Goal: Transaction & Acquisition: Purchase product/service

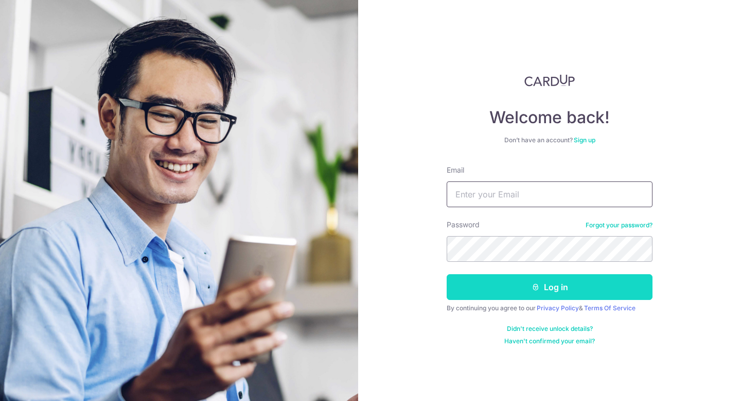
type input "[EMAIL_ADDRESS][DOMAIN_NAME]"
click at [538, 289] on icon "submit" at bounding box center [536, 287] width 8 height 8
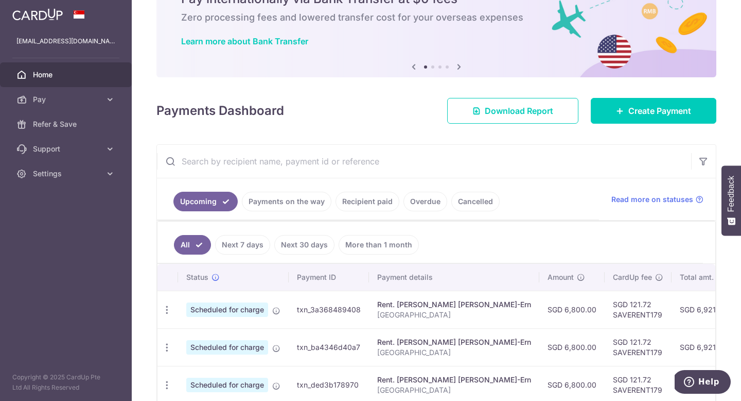
scroll to position [55, 0]
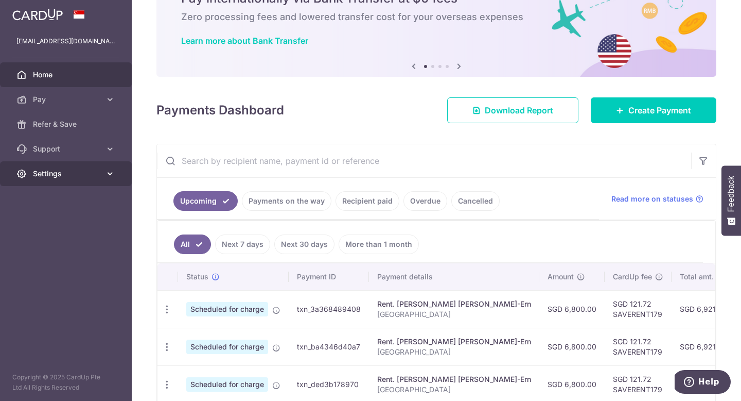
click at [68, 176] on span "Settings" at bounding box center [67, 173] width 68 height 10
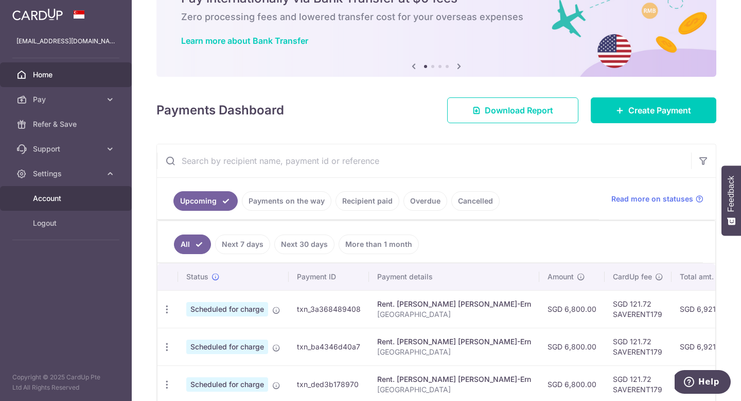
click at [49, 195] on span "Account" at bounding box center [67, 198] width 68 height 10
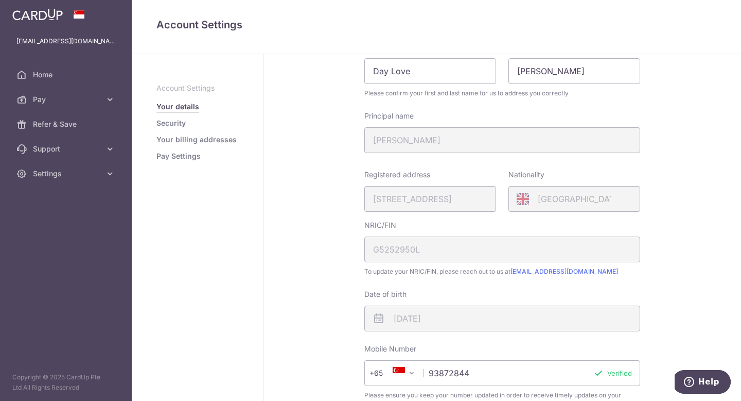
scroll to position [95, 0]
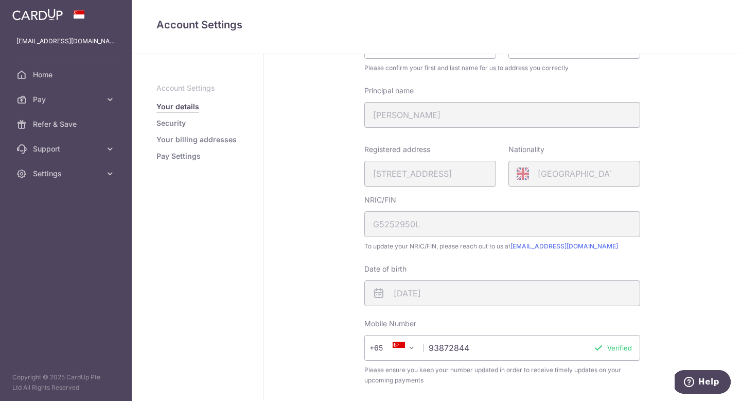
click at [187, 155] on link "Pay Settings" at bounding box center [178, 156] width 44 height 10
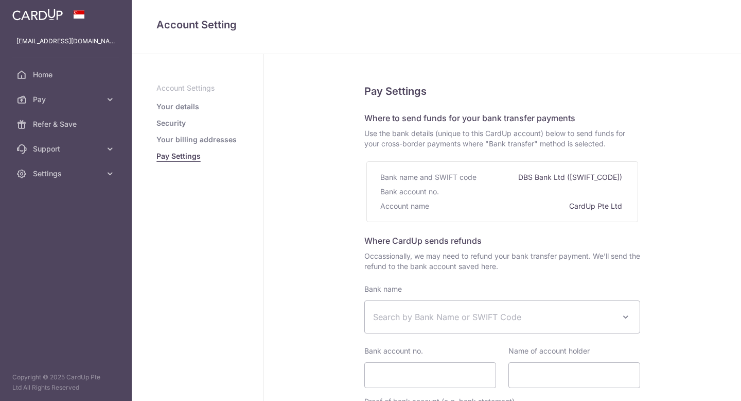
select select
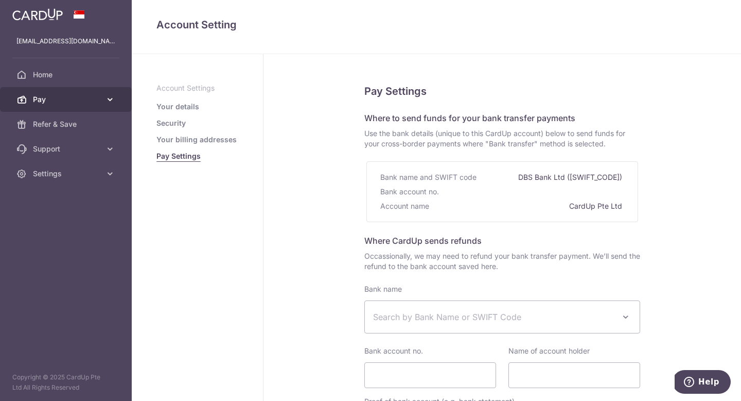
click at [103, 98] on link "Pay" at bounding box center [66, 99] width 132 height 25
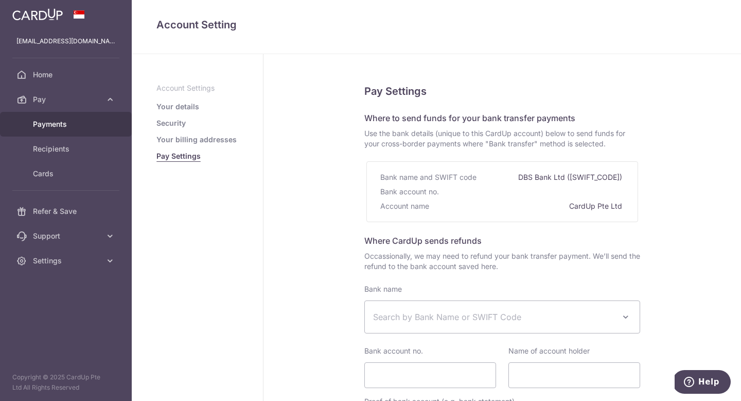
click at [53, 119] on span "Payments" at bounding box center [67, 124] width 68 height 10
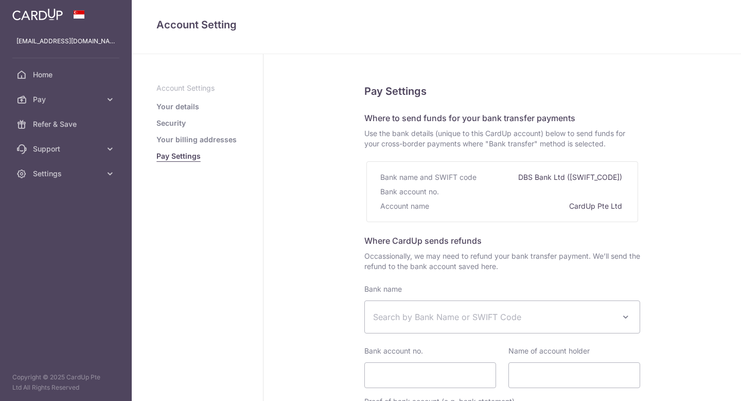
select select
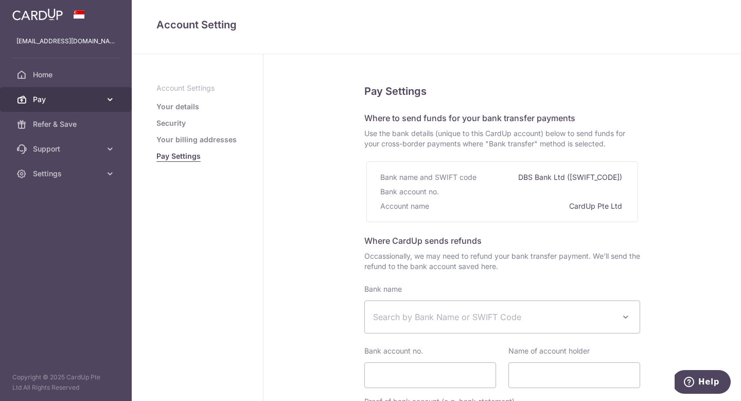
click at [43, 96] on span "Pay" at bounding box center [67, 99] width 68 height 10
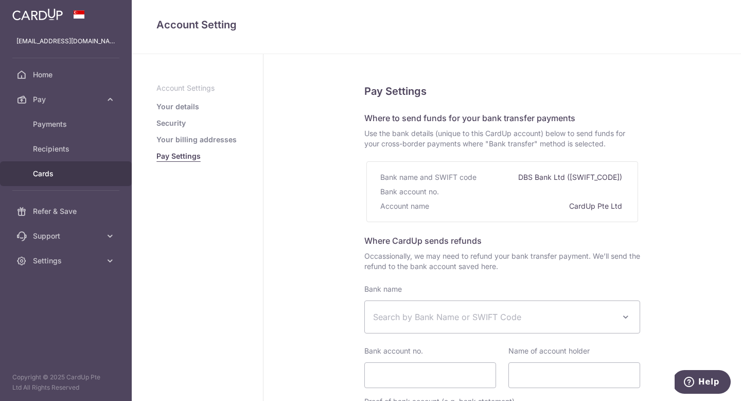
click at [53, 166] on link "Cards" at bounding box center [66, 173] width 132 height 25
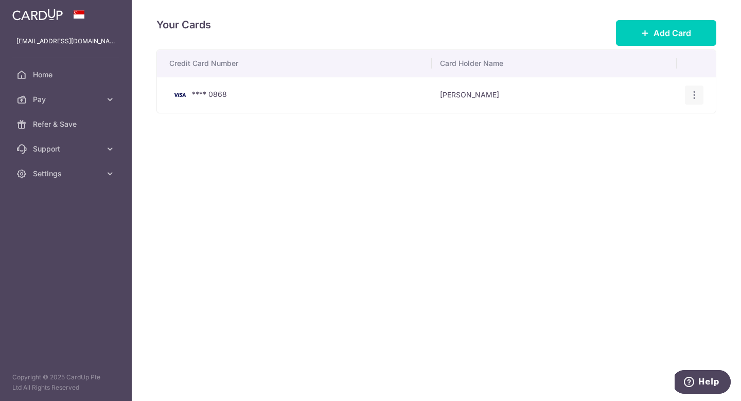
click at [697, 95] on icon "button" at bounding box center [694, 95] width 11 height 11
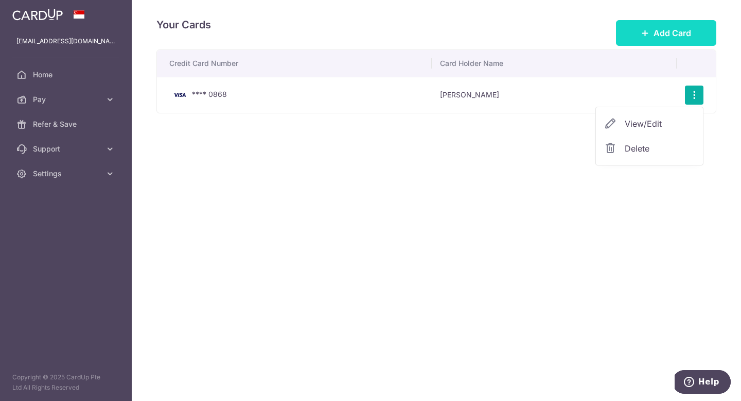
click at [662, 40] on button "Add Card" at bounding box center [666, 33] width 100 height 26
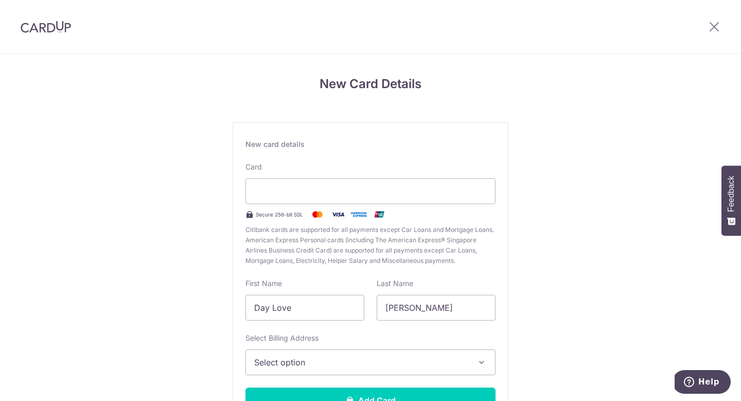
click at [307, 165] on div "Card Secure 256-bit SSL Citibank cards are supported for all payments except Ca…" at bounding box center [371, 214] width 250 height 104
click at [445, 152] on div "New card details Card Secure 256-bit SSL Citibank cards are supported for all p…" at bounding box center [371, 280] width 276 height 316
click at [319, 312] on input "Day Love" at bounding box center [305, 307] width 119 height 26
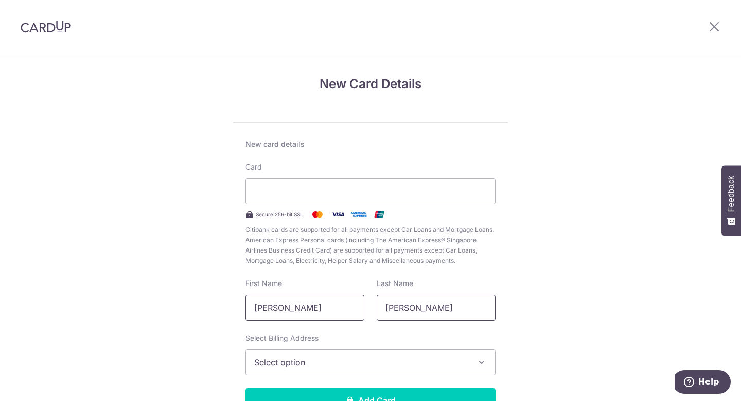
type input "Matt"
click at [437, 309] on input "Sophie" at bounding box center [436, 307] width 119 height 26
type input "Love"
click at [334, 315] on input "Matt" at bounding box center [305, 307] width 119 height 26
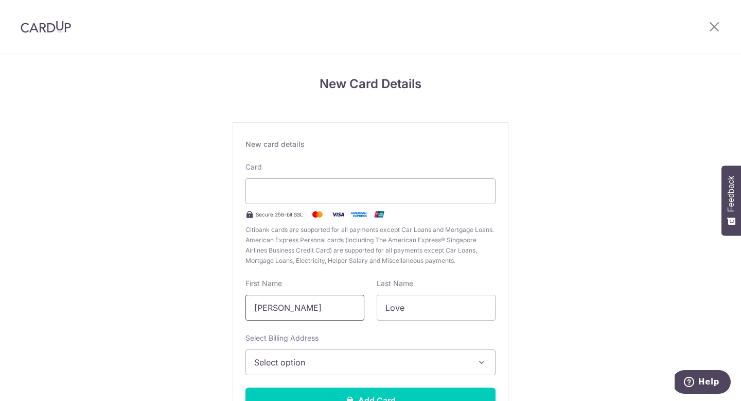
type input "Matthew"
click at [578, 307] on div "New Card Details New card details Card Secure 256-bit SSL Citibank cards are su…" at bounding box center [370, 270] width 741 height 432
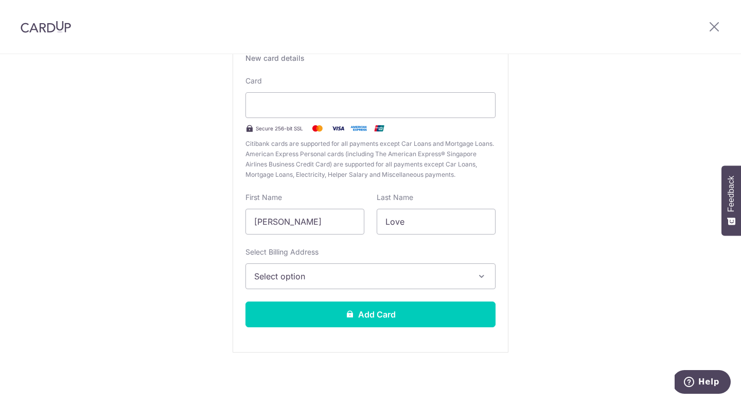
click at [303, 277] on span "Select option" at bounding box center [361, 276] width 214 height 12
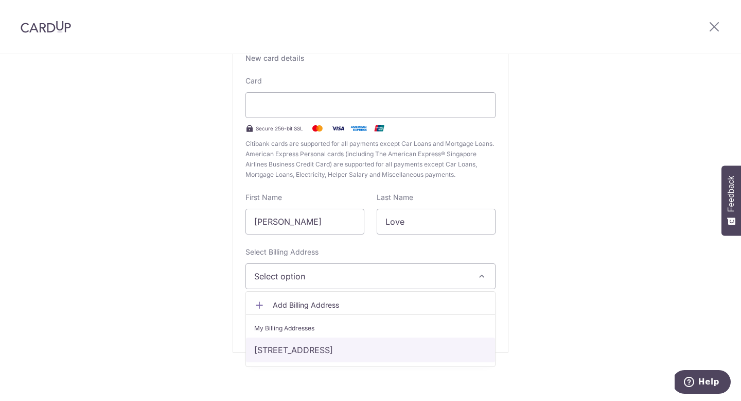
click at [302, 349] on link "83 Jalan Pintau, Singapore, Singapore, Singapore-577126" at bounding box center [370, 349] width 249 height 25
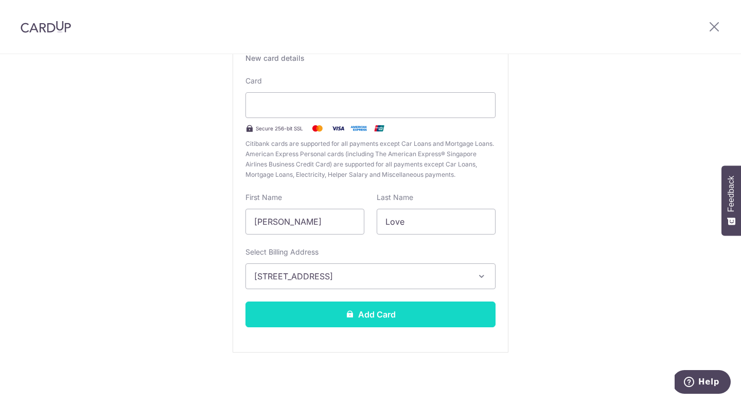
click at [372, 314] on button "Add Card" at bounding box center [371, 314] width 250 height 26
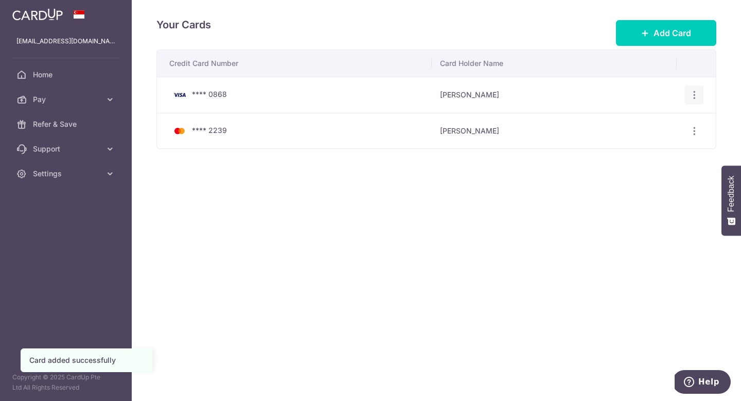
click at [695, 102] on div "View/Edit [GEOGRAPHIC_DATA]" at bounding box center [694, 94] width 19 height 19
click at [695, 96] on icon "button" at bounding box center [694, 95] width 11 height 11
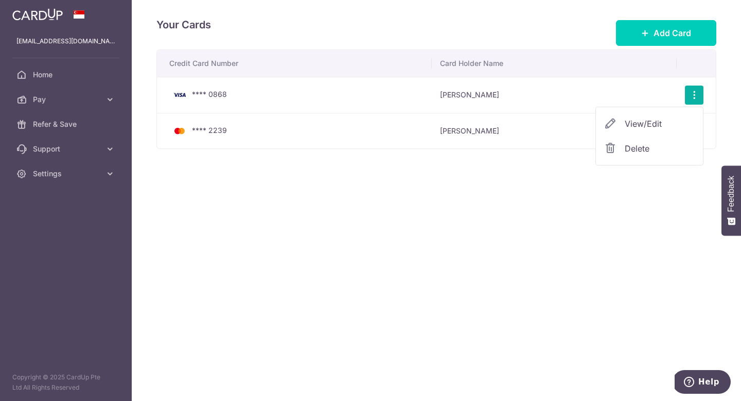
click at [630, 147] on span "Delete" at bounding box center [660, 148] width 70 height 12
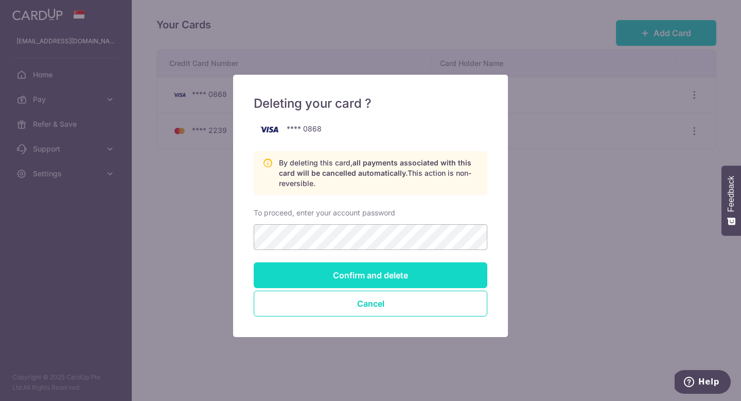
click at [346, 276] on input "Confirm and delete" at bounding box center [371, 275] width 234 height 26
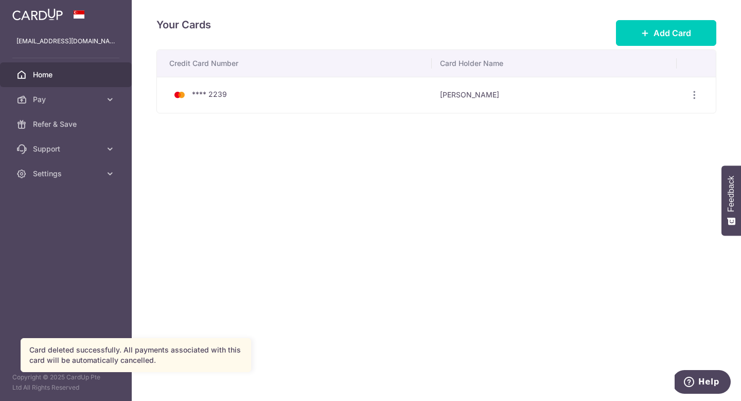
click at [53, 79] on span "Home" at bounding box center [67, 74] width 68 height 10
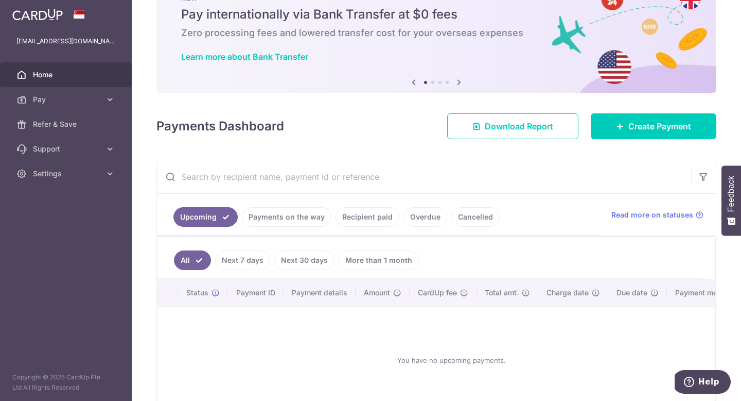
scroll to position [40, 0]
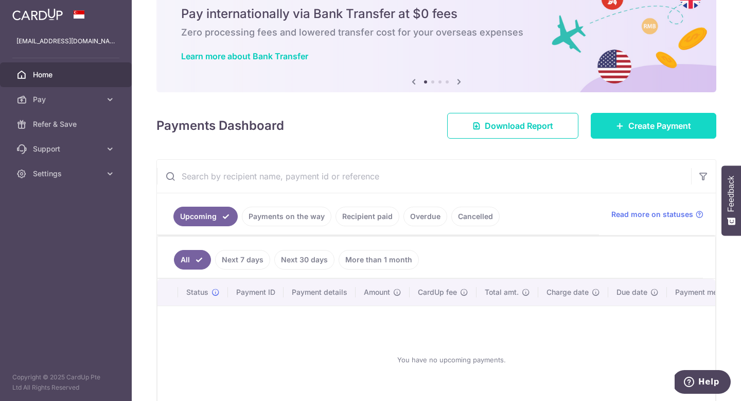
click at [650, 134] on link "Create Payment" at bounding box center [654, 126] width 126 height 26
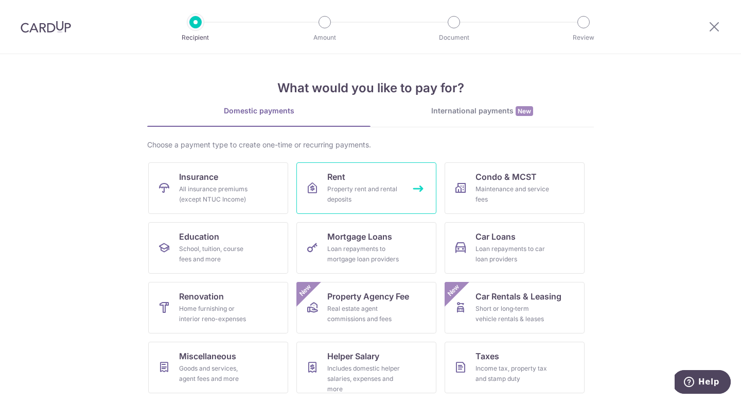
click at [346, 182] on link "Rent Property rent and rental deposits" at bounding box center [367, 187] width 140 height 51
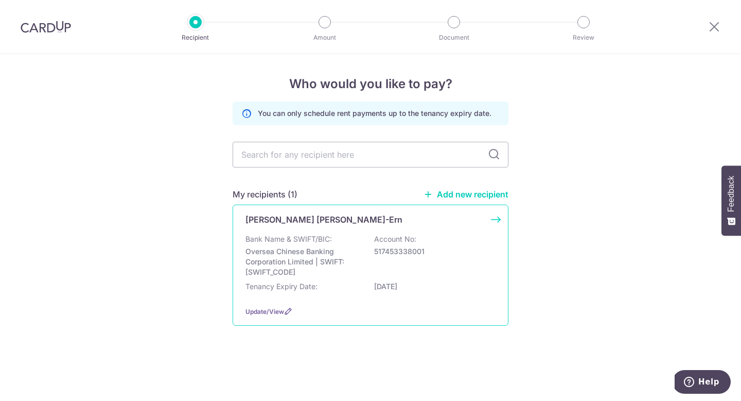
click at [493, 219] on div "[PERSON_NAME] [PERSON_NAME]-Ern Bank Name & SWIFT/BIC: Oversea Chinese Banking …" at bounding box center [371, 264] width 276 height 121
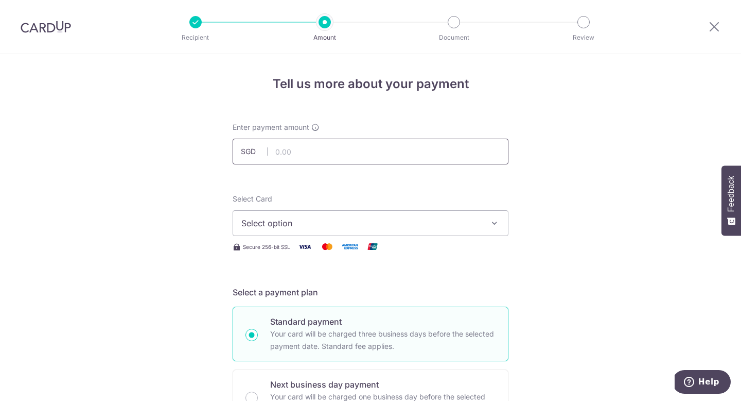
click at [338, 155] on input "text" at bounding box center [371, 151] width 276 height 26
type input "6,800.00"
click at [288, 215] on button "Select option" at bounding box center [371, 223] width 276 height 26
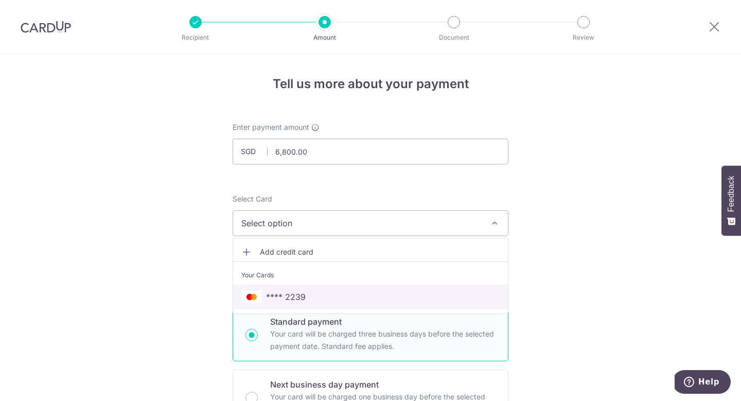
click at [290, 295] on span "**** 2239" at bounding box center [286, 296] width 40 height 12
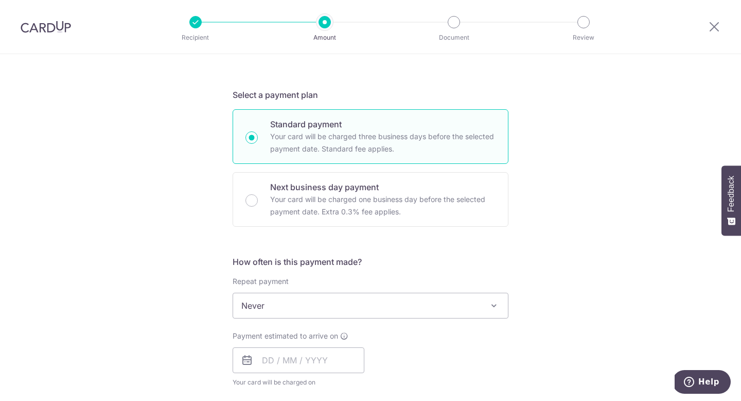
scroll to position [291, 0]
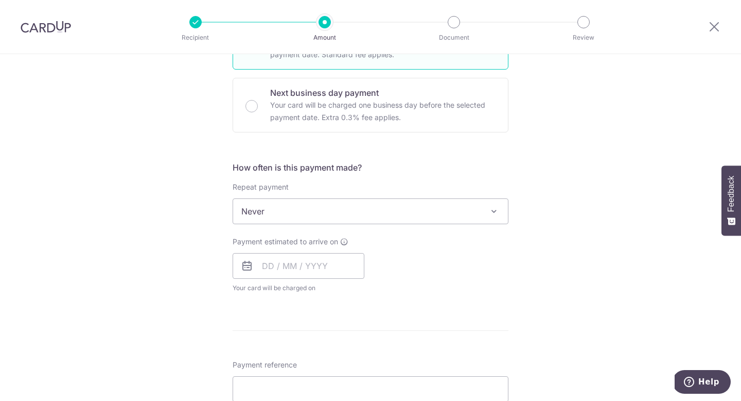
click at [291, 207] on span "Never" at bounding box center [370, 211] width 275 height 25
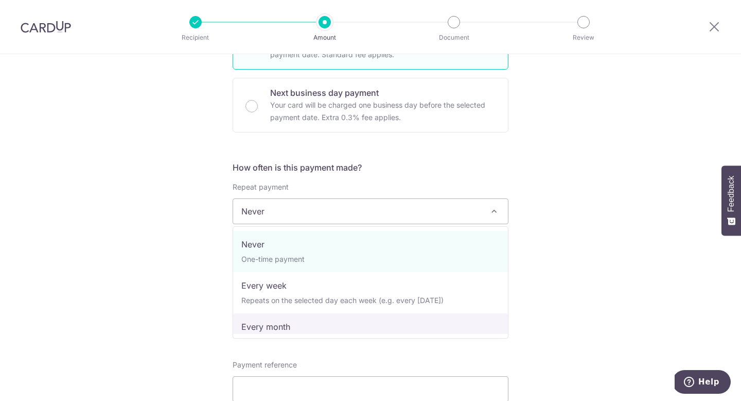
select select "3"
type input "[DATE]"
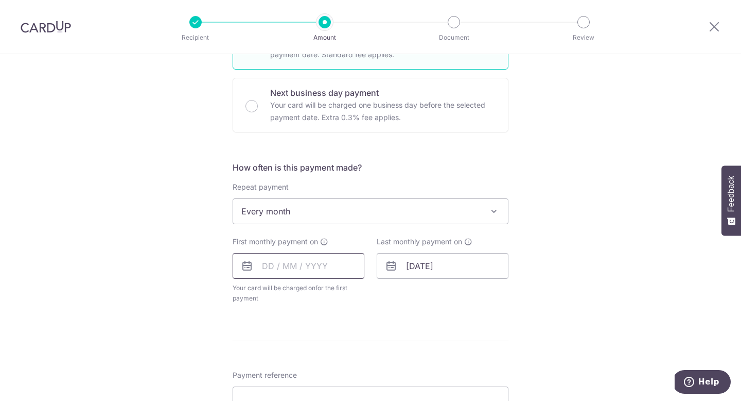
click at [269, 268] on input "text" at bounding box center [299, 266] width 132 height 26
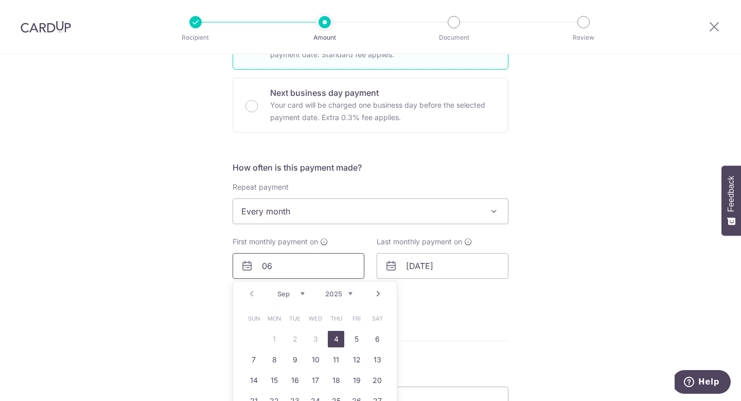
type input "0"
type input "09"
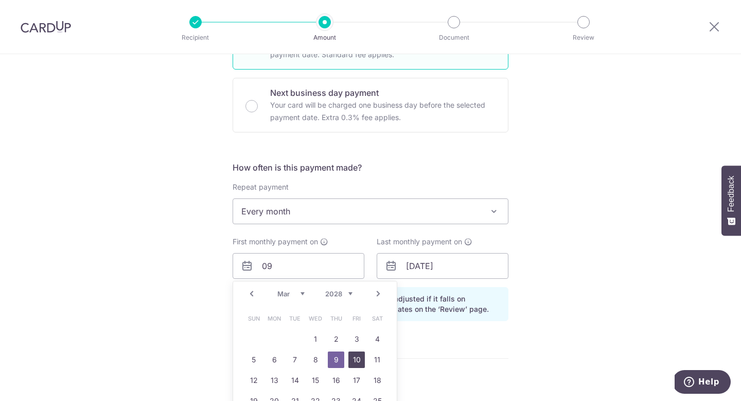
click at [357, 355] on link "10" at bounding box center [357, 359] width 16 height 16
type input "10/03/2028"
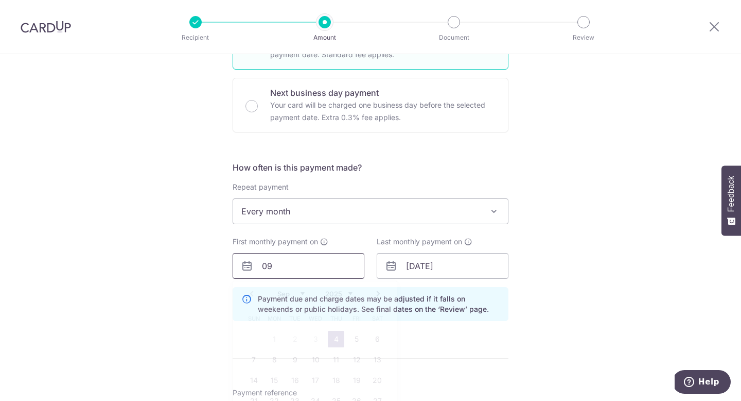
click at [313, 270] on input "09" at bounding box center [299, 266] width 132 height 26
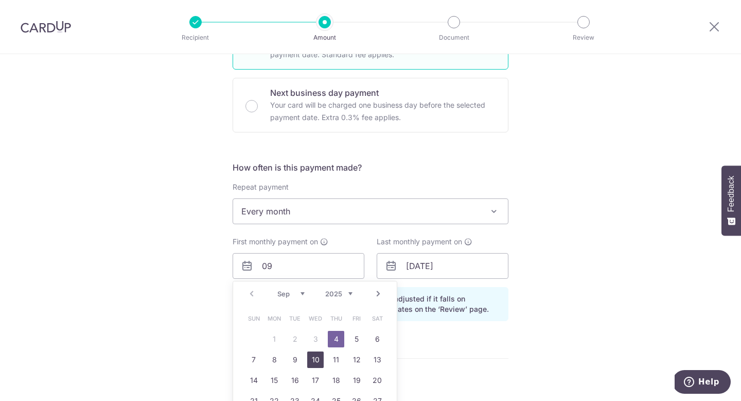
click at [309, 360] on link "10" at bounding box center [315, 359] width 16 height 16
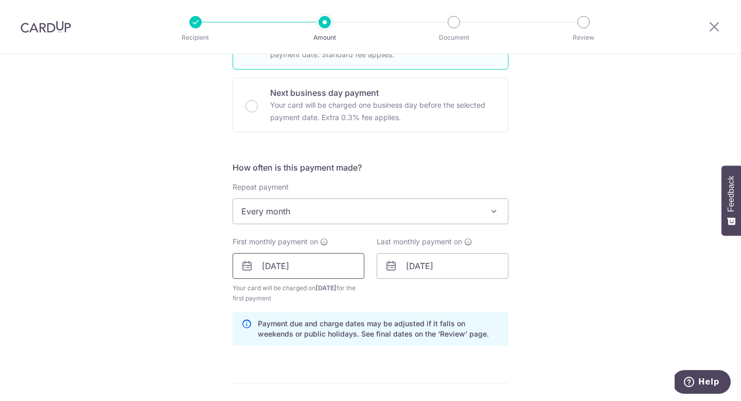
click at [303, 268] on input "10/09/2025" at bounding box center [299, 266] width 132 height 26
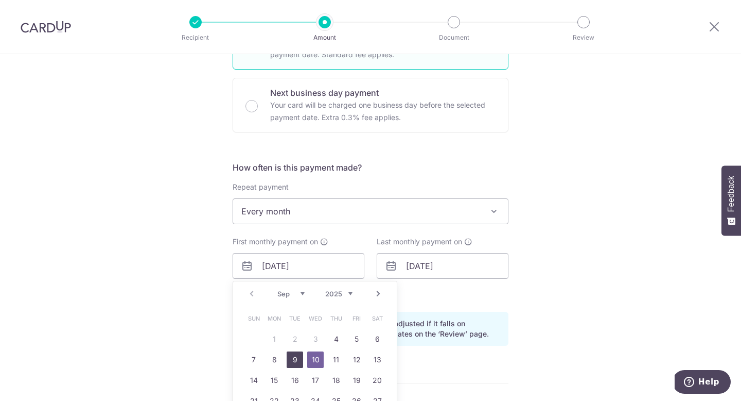
click at [293, 360] on link "9" at bounding box center [295, 359] width 16 height 16
type input "[DATE]"
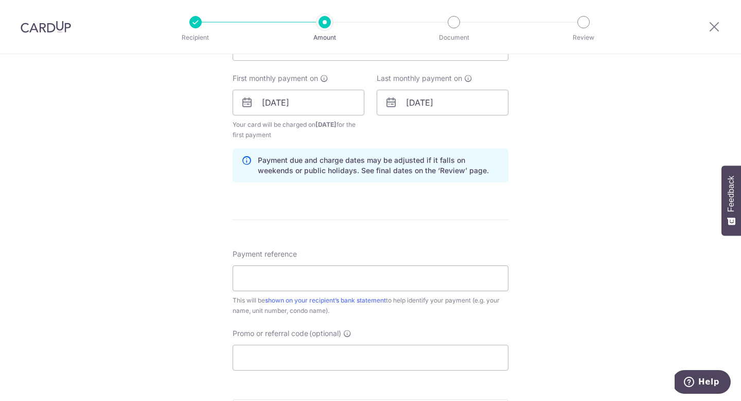
scroll to position [502, 0]
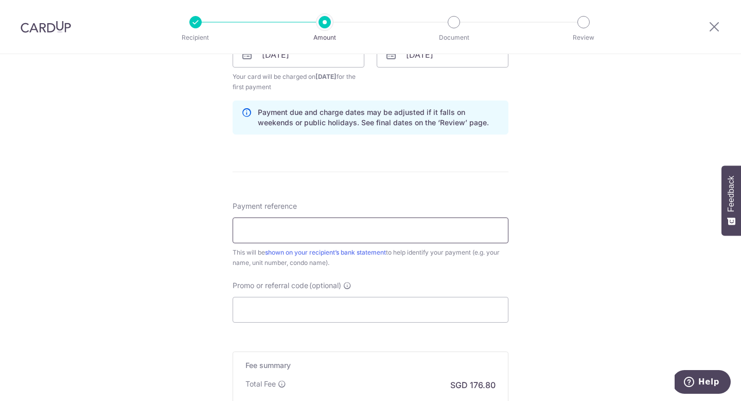
click at [346, 235] on input "Payment reference" at bounding box center [371, 230] width 276 height 26
type input "[GEOGRAPHIC_DATA]"
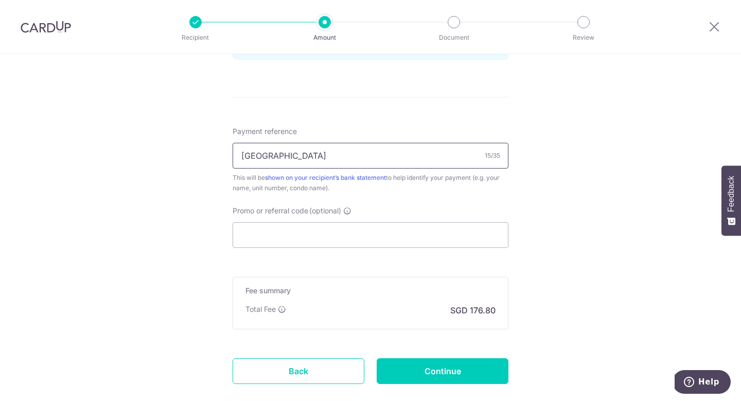
scroll to position [578, 0]
click at [374, 238] on input "Promo or referral code (optional)" at bounding box center [371, 234] width 276 height 26
paste input "SAVERENT179"
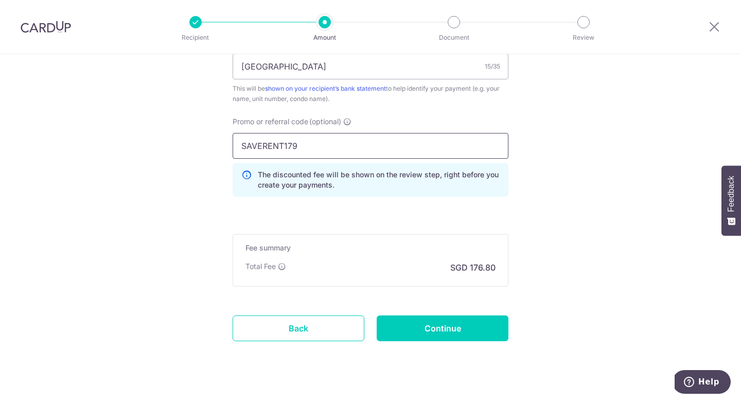
scroll to position [684, 0]
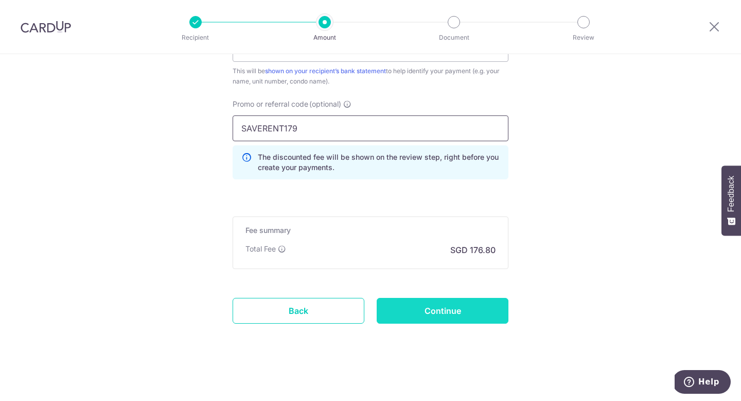
type input "SAVERENT179"
click at [447, 316] on input "Continue" at bounding box center [443, 311] width 132 height 26
type input "Create Schedule"
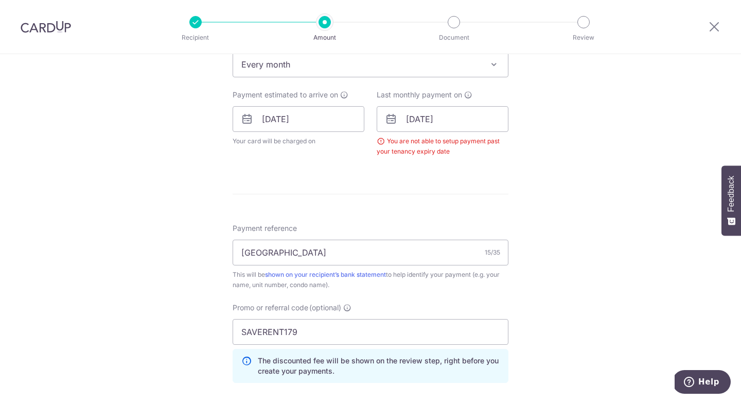
scroll to position [434, 0]
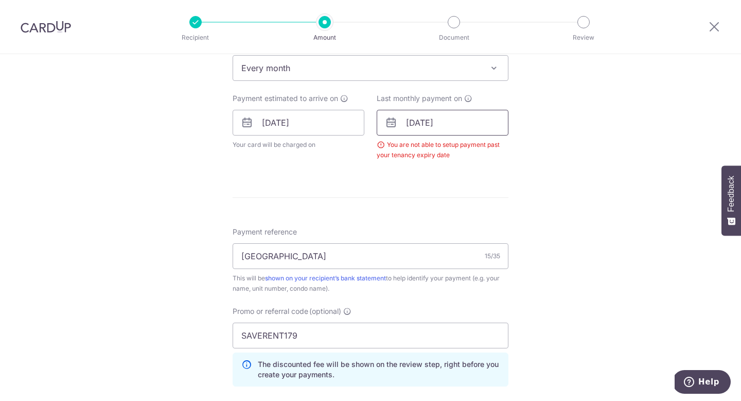
click at [465, 121] on input "10/03/2028" at bounding box center [443, 123] width 132 height 26
click at [334, 128] on input "[DATE]" at bounding box center [299, 123] width 132 height 26
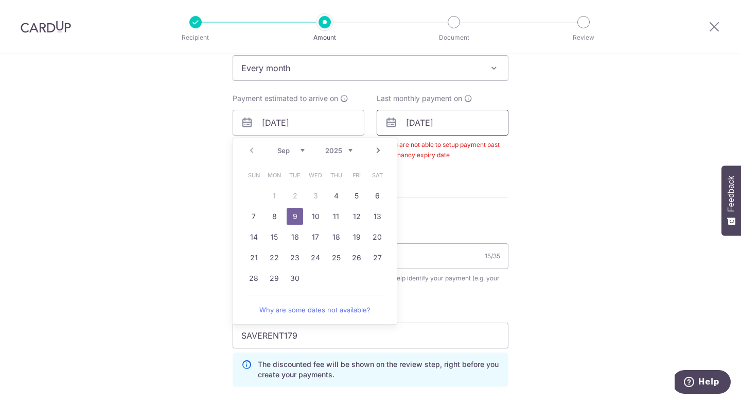
click at [405, 122] on input "10/03/2028" at bounding box center [443, 123] width 132 height 26
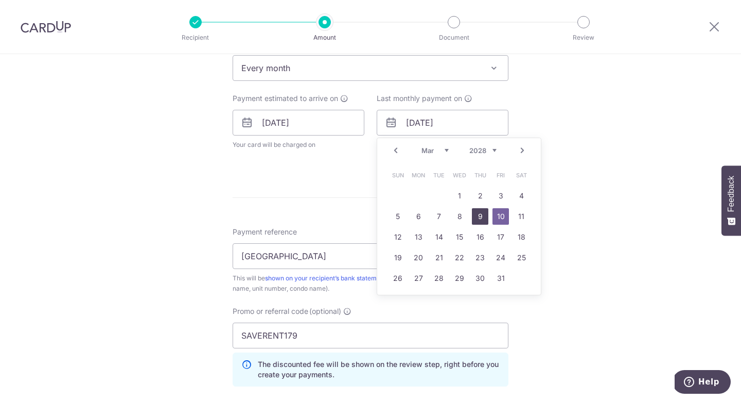
click at [483, 215] on link "9" at bounding box center [480, 216] width 16 height 16
type input "[DATE]"
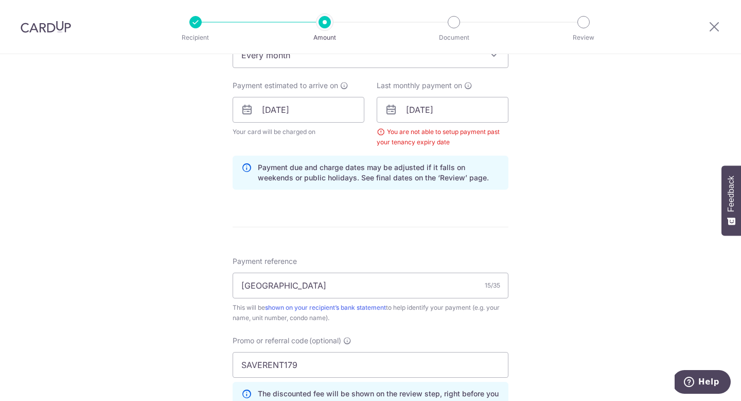
scroll to position [449, 0]
click at [464, 111] on input "[DATE]" at bounding box center [443, 108] width 132 height 26
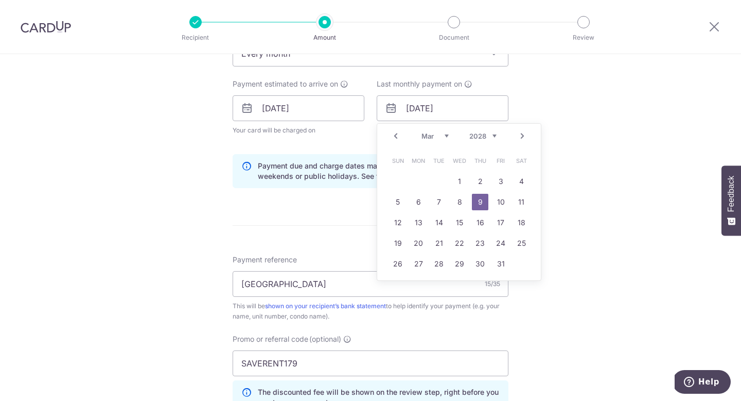
click at [494, 138] on select "2025 2026 2027 2028 2029 2030 2031 2032 2033 2034 2035" at bounding box center [482, 136] width 27 height 8
click at [358, 204] on form "Enter payment amount SGD 6,800.00 6800.00 Select Card **** 2239 Add credit card…" at bounding box center [371, 130] width 276 height 914
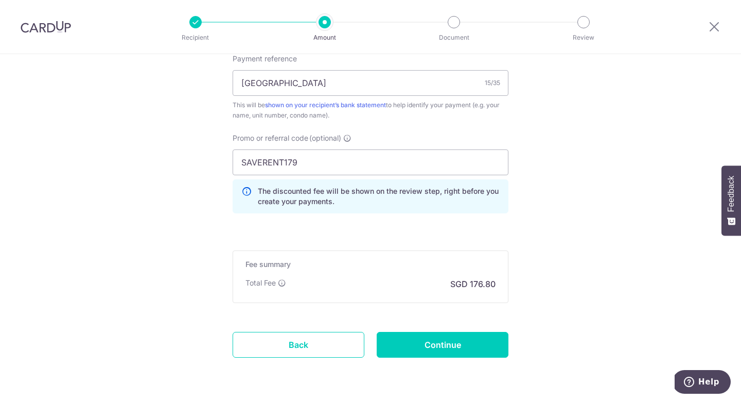
scroll to position [683, 0]
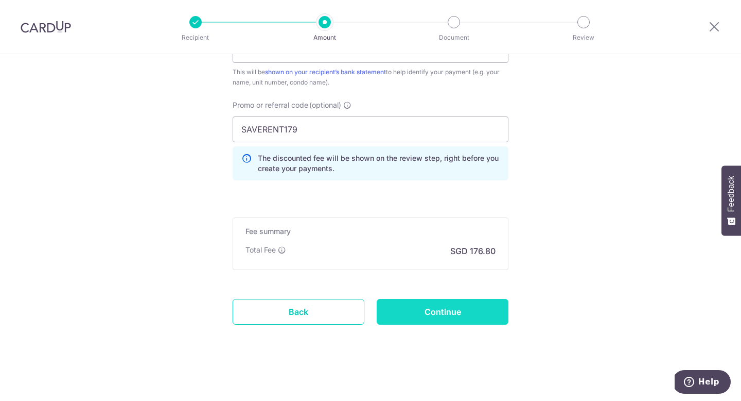
click at [446, 310] on input "Continue" at bounding box center [443, 312] width 132 height 26
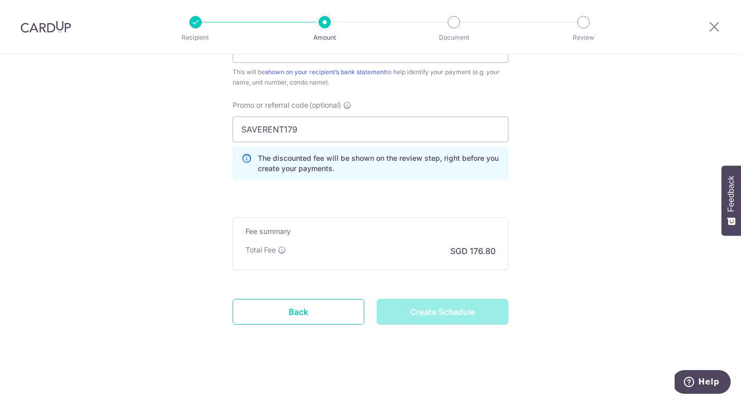
type input "Create Schedule"
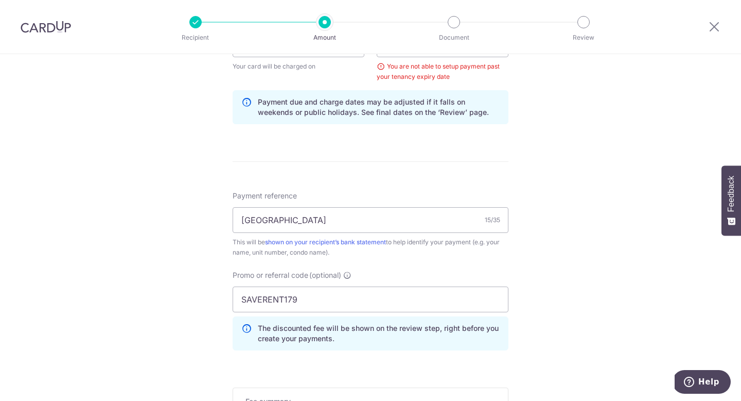
scroll to position [375, 0]
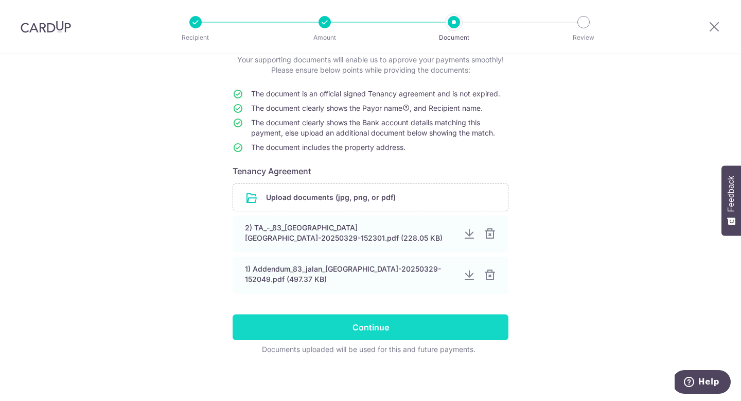
scroll to position [66, 0]
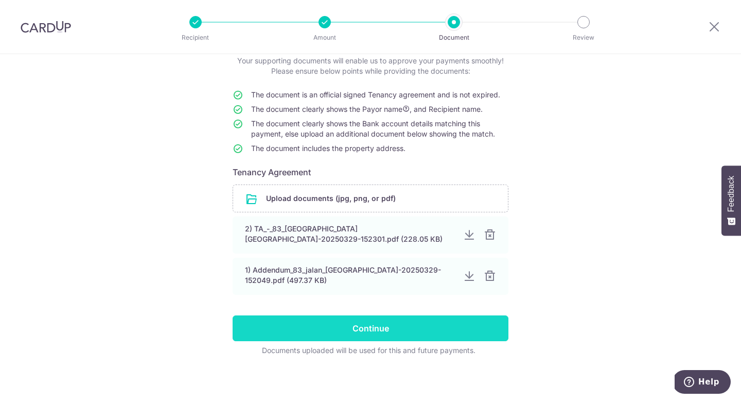
click at [362, 326] on input "Continue" at bounding box center [371, 328] width 276 height 26
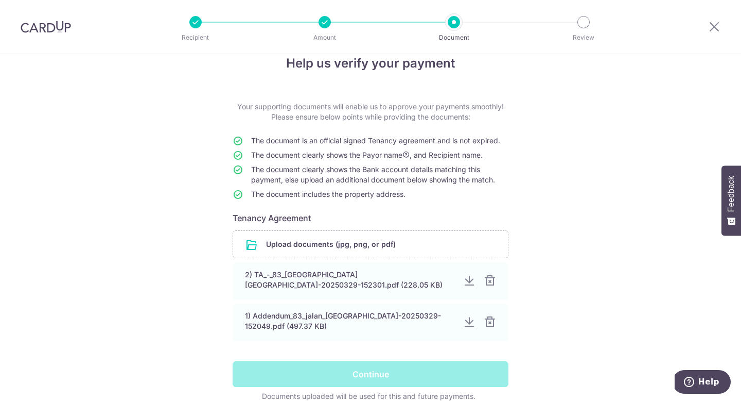
scroll to position [0, 0]
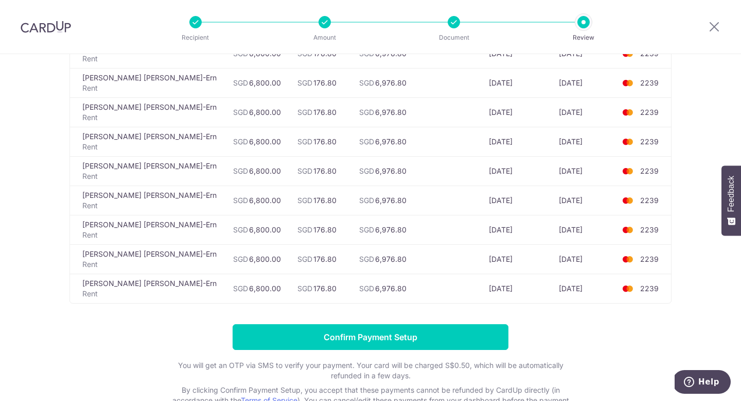
scroll to position [842, 0]
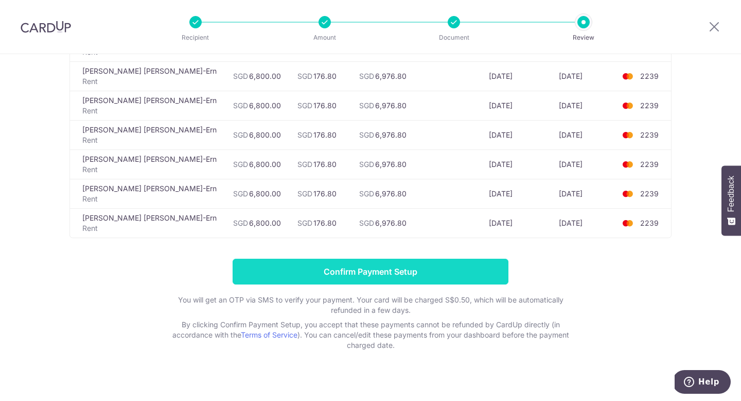
click at [380, 263] on input "Confirm Payment Setup" at bounding box center [371, 271] width 276 height 26
